Goal: Task Accomplishment & Management: Manage account settings

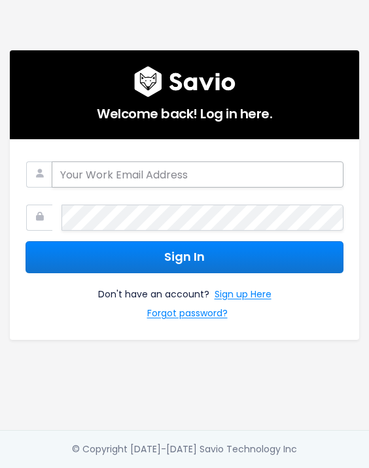
click at [209, 180] on input "email" at bounding box center [198, 174] width 292 height 26
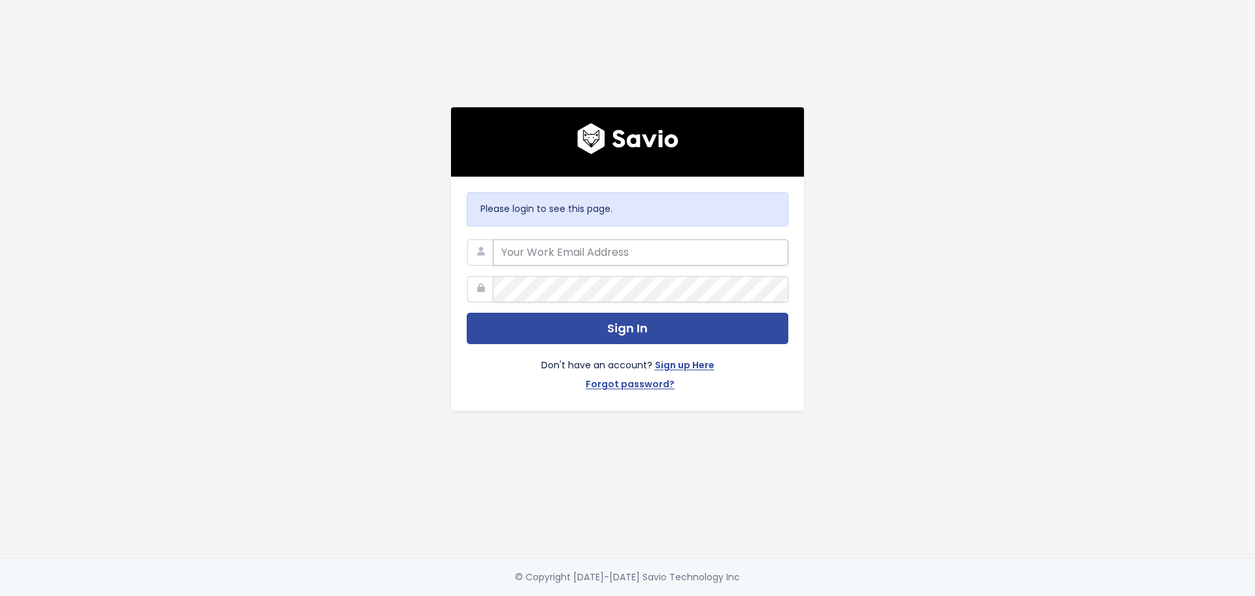
click at [585, 247] on input "email" at bounding box center [641, 252] width 296 height 26
click at [649, 239] on input "email" at bounding box center [641, 252] width 296 height 26
click at [542, 248] on input "email" at bounding box center [641, 252] width 296 height 26
type input "matt.lawson@bunny.net"
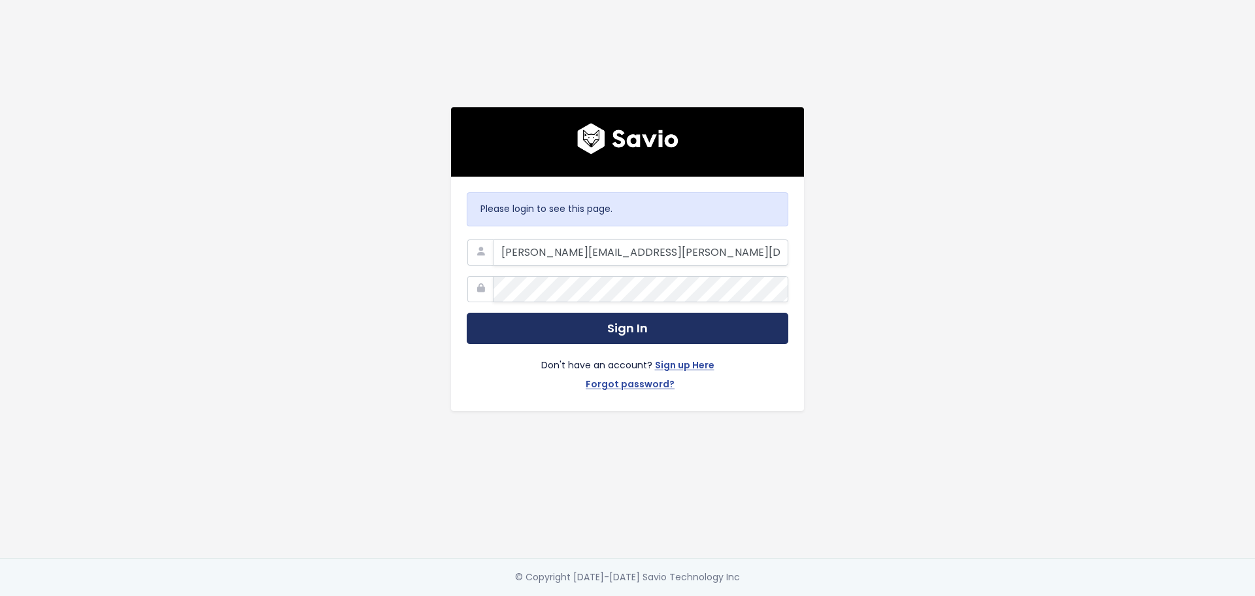
drag, startPoint x: 580, startPoint y: 313, endPoint x: 580, endPoint y: 320, distance: 7.2
click at [580, 320] on button "Sign In" at bounding box center [628, 329] width 322 height 32
